Goal: Navigation & Orientation: Understand site structure

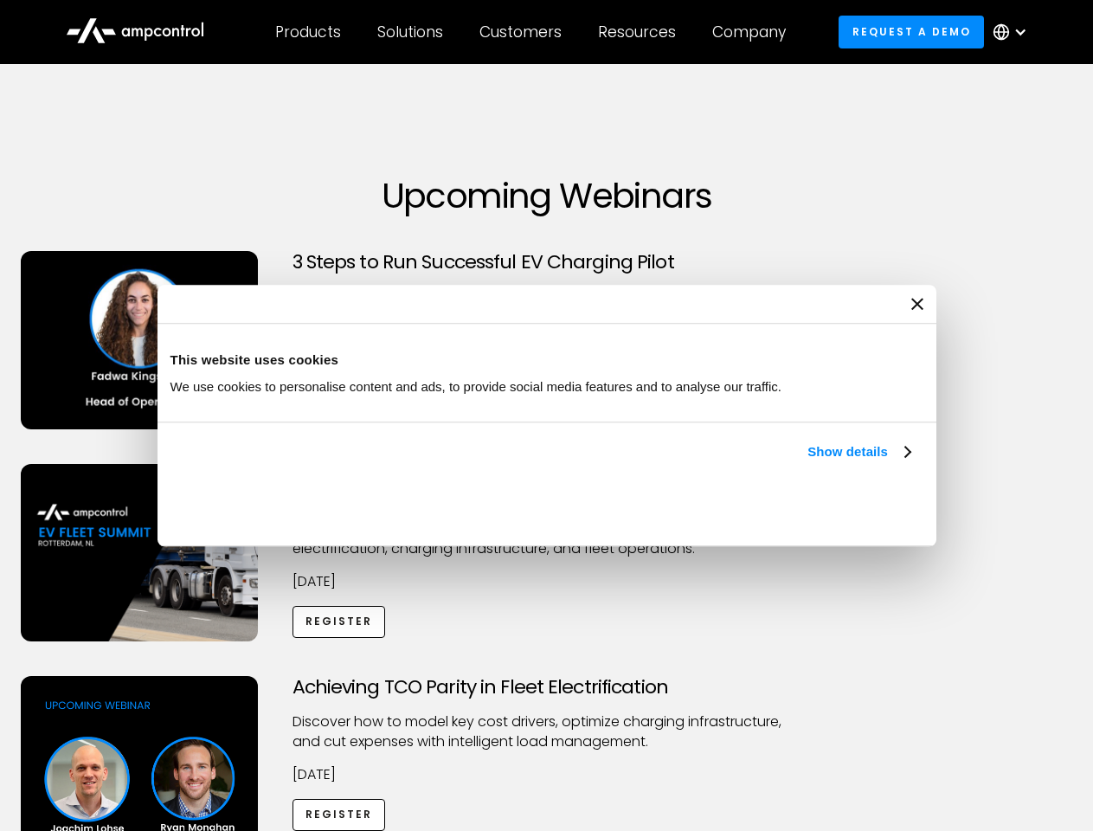
click at [807, 462] on link "Show details" at bounding box center [858, 451] width 102 height 21
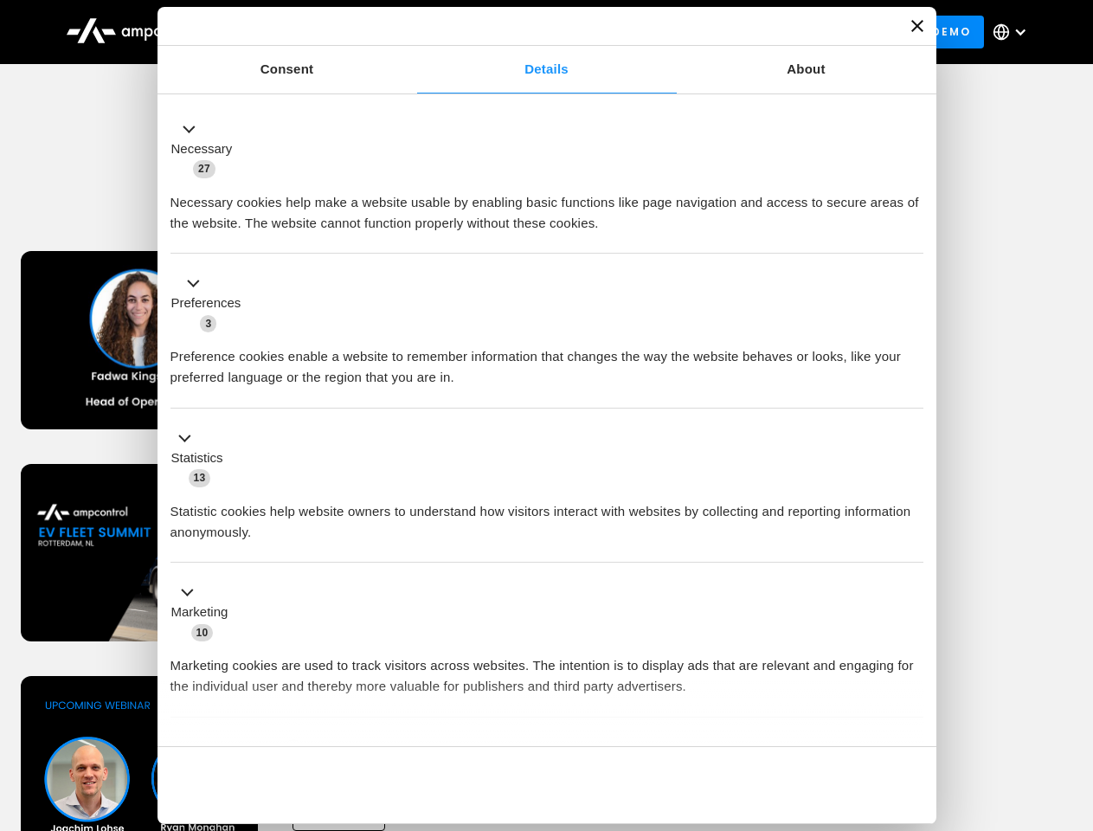
click at [912, 563] on li "Statistics 13 Statistic cookies help website owners to understand how visitors …" at bounding box center [546, 485] width 753 height 155
click at [1074, 697] on div "Achieving TCO Parity in Fleet Electrification Discover how to model key cost dr…" at bounding box center [546, 812] width 1087 height 272
click at [532, 32] on div "Customers" at bounding box center [520, 31] width 82 height 19
click at [307, 32] on div "Products" at bounding box center [308, 31] width 66 height 19
click at [411, 32] on div "Solutions" at bounding box center [410, 31] width 66 height 19
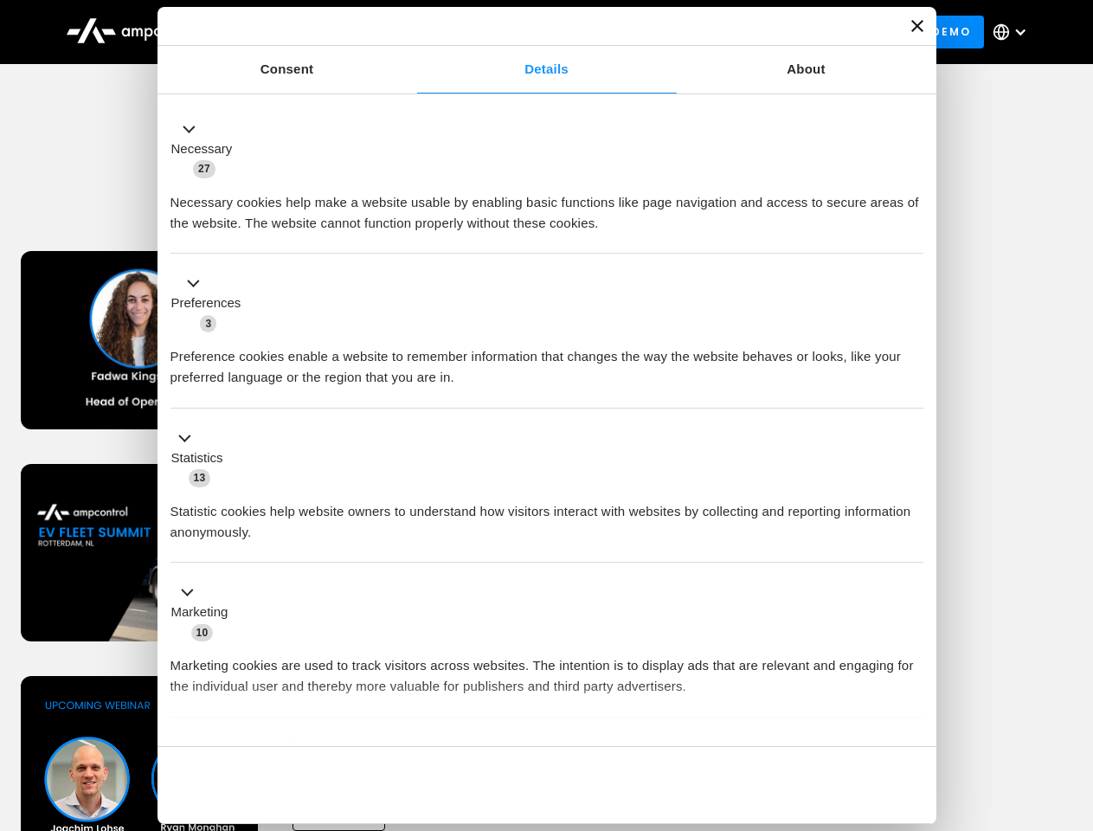
click at [523, 32] on div "Customers" at bounding box center [520, 31] width 82 height 19
click at [640, 32] on div "Resources" at bounding box center [637, 31] width 78 height 19
click at [754, 32] on div "Company" at bounding box center [749, 31] width 74 height 19
click at [1014, 32] on div at bounding box center [1020, 32] width 14 height 14
